Goal: Information Seeking & Learning: Learn about a topic

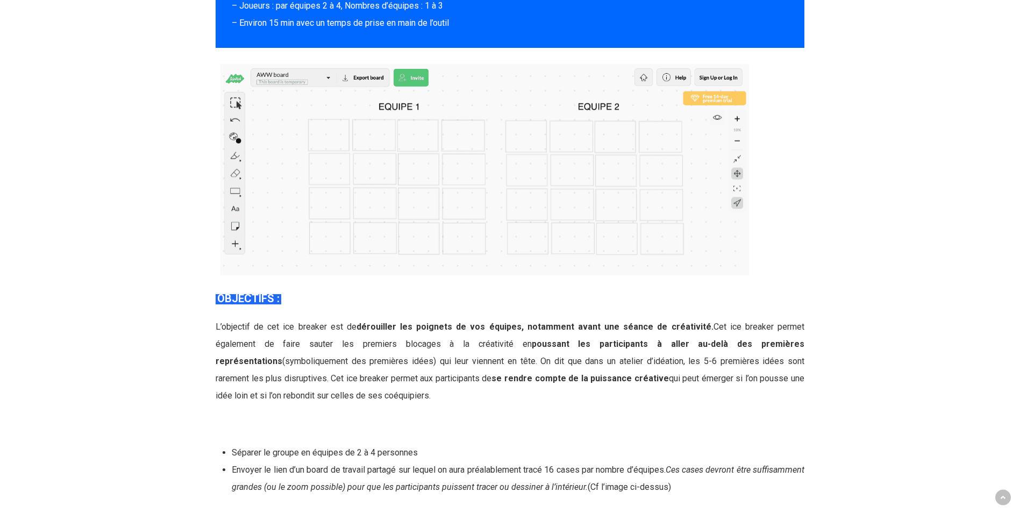
scroll to position [968, 0]
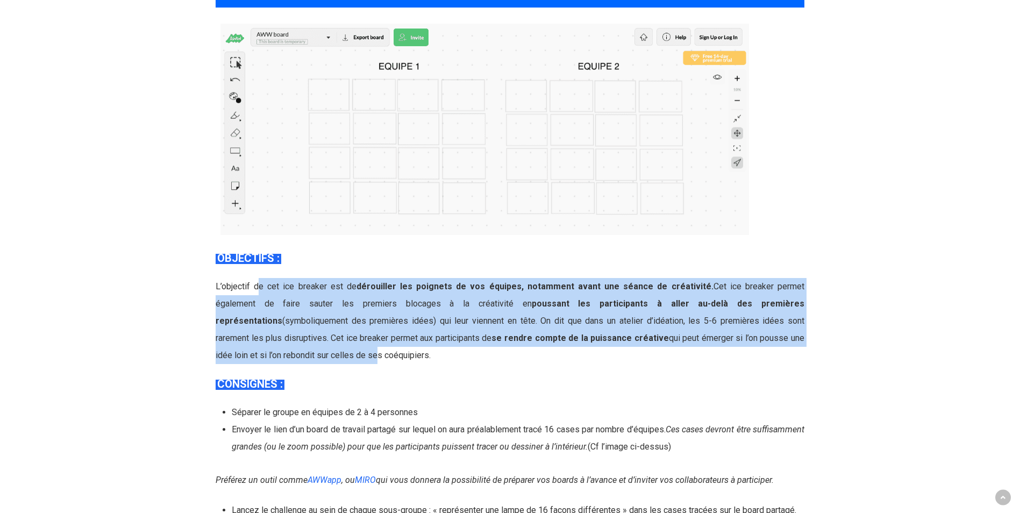
drag, startPoint x: 329, startPoint y: 280, endPoint x: 794, endPoint y: 339, distance: 468.5
click at [794, 339] on span "L’objectif de cet ice breaker est de dérouiller les poignets de vos équipes, no…" at bounding box center [510, 320] width 589 height 79
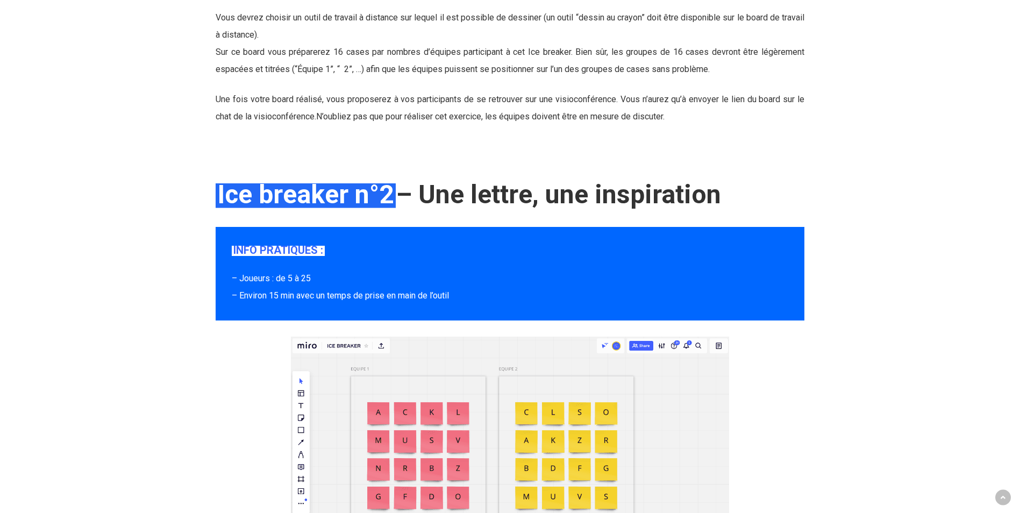
scroll to position [1667, 0]
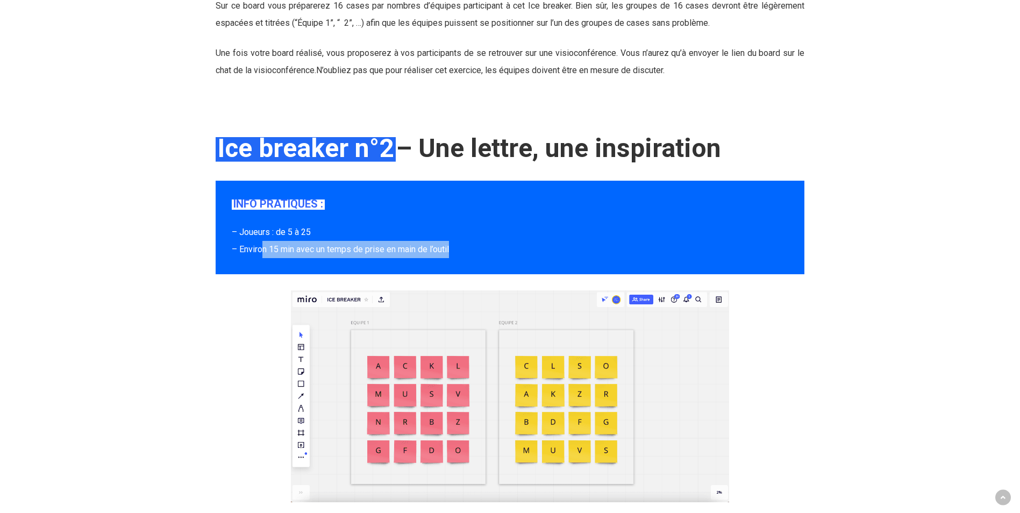
drag, startPoint x: 264, startPoint y: 232, endPoint x: 516, endPoint y: 226, distance: 251.8
click at [516, 226] on p "– Joueurs : de 5 à 25 – Environ 15 min avec un temps de prise en main de l’outil" at bounding box center [510, 241] width 557 height 34
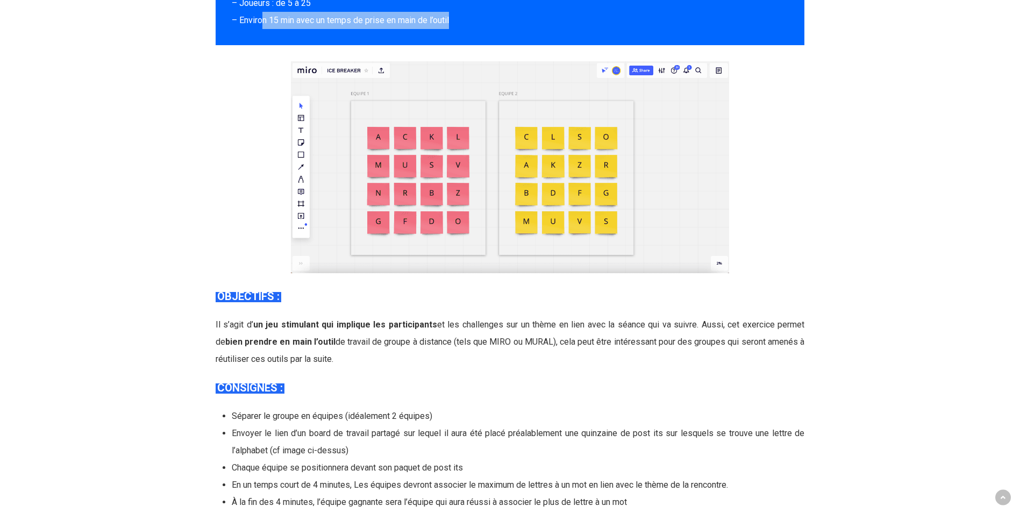
scroll to position [1990, 0]
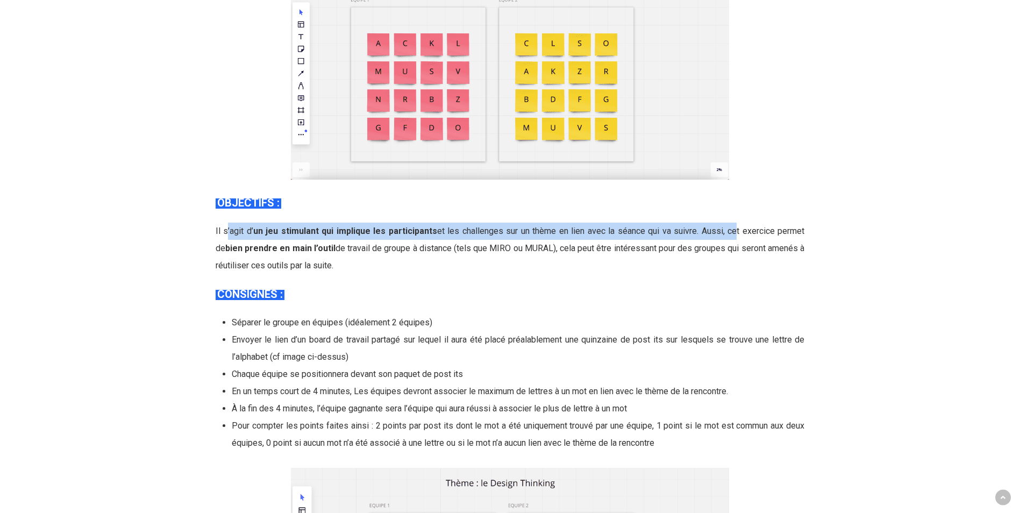
drag, startPoint x: 228, startPoint y: 203, endPoint x: 722, endPoint y: 219, distance: 495.1
click at [722, 219] on div "Ice breaker n°2 – Une lettre, une inspiration INFO PRATIQUES : – Joueurs : de 5…" at bounding box center [510, 307] width 589 height 995
drag, startPoint x: 722, startPoint y: 219, endPoint x: 626, endPoint y: 282, distance: 115.5
click at [626, 287] on h4 "CONSIGNES :" at bounding box center [510, 294] width 589 height 14
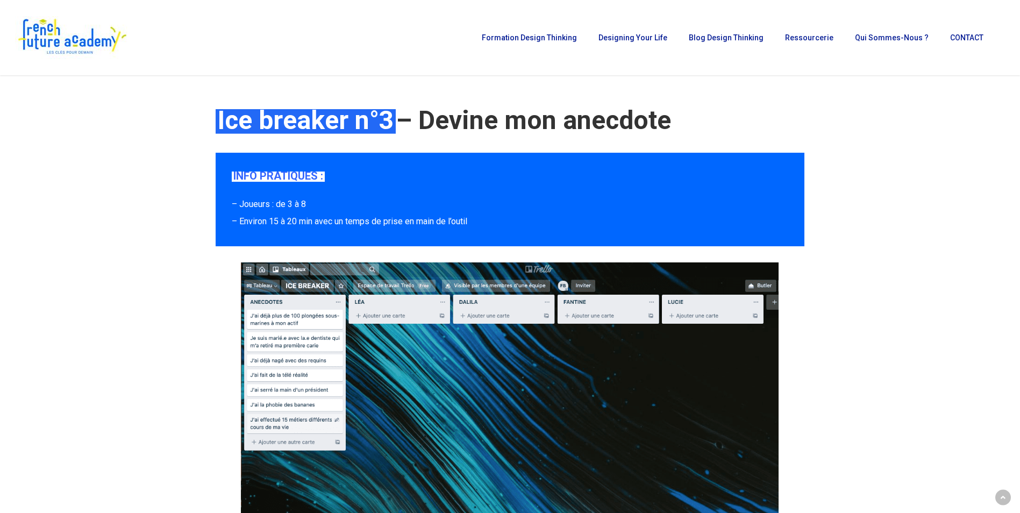
scroll to position [2743, 0]
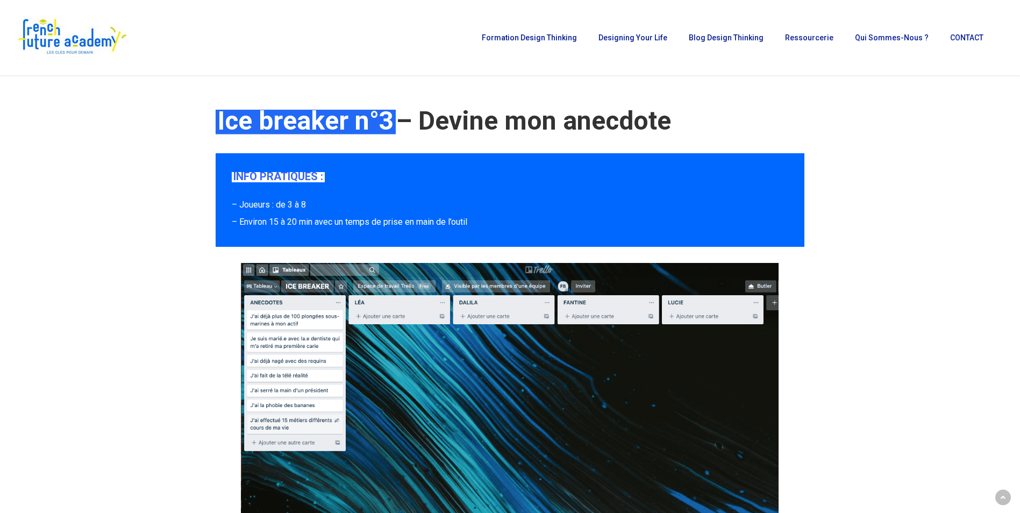
drag, startPoint x: 348, startPoint y: 195, endPoint x: 485, endPoint y: 210, distance: 138.0
click at [485, 210] on p "– Joueurs : de 3 à 8 – Environ 15 à 20 min avec un temps de prise en main de l’…" at bounding box center [510, 213] width 557 height 34
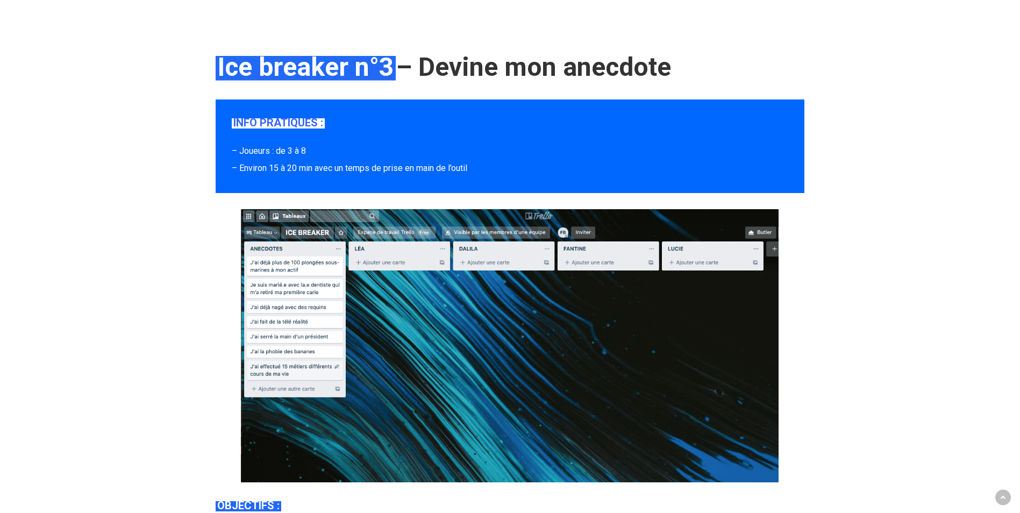
scroll to position [2905, 0]
